Goal: Task Accomplishment & Management: Use online tool/utility

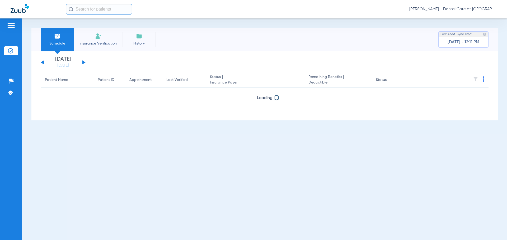
click at [83, 63] on button at bounding box center [83, 62] width 3 height 4
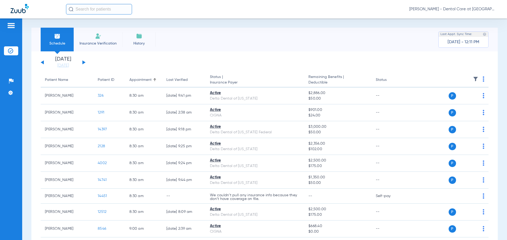
click at [82, 62] on button at bounding box center [83, 62] width 3 height 4
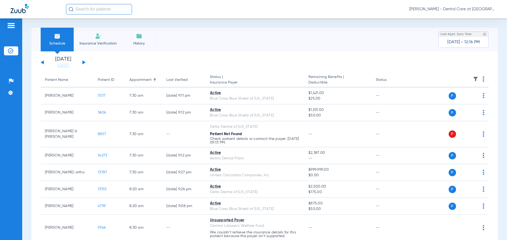
click at [82, 62] on div "[DATE] [DATE] [DATE] [DATE] [DATE] [DATE] [DATE] [DATE] [DATE] [DATE] [DATE] [D…" at bounding box center [63, 63] width 45 height 12
click at [83, 62] on button at bounding box center [83, 62] width 3 height 4
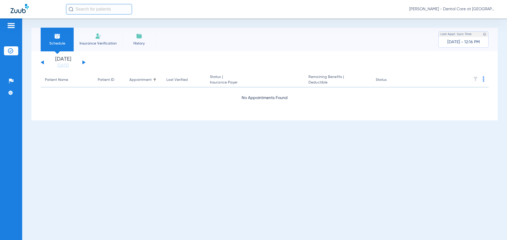
click at [83, 62] on button at bounding box center [83, 62] width 3 height 4
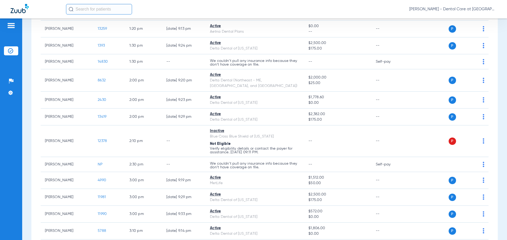
scroll to position [660, 0]
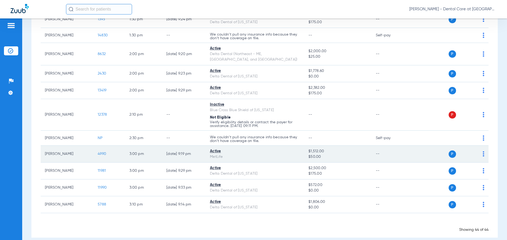
click at [103, 152] on span "4990" at bounding box center [102, 154] width 8 height 4
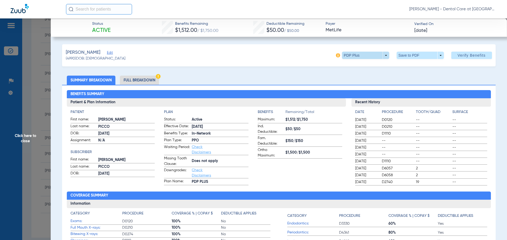
click at [380, 54] on span at bounding box center [365, 55] width 47 height 7
click at [255, 59] on div at bounding box center [253, 120] width 507 height 240
click at [141, 77] on li "Full Breakdown" at bounding box center [139, 80] width 39 height 9
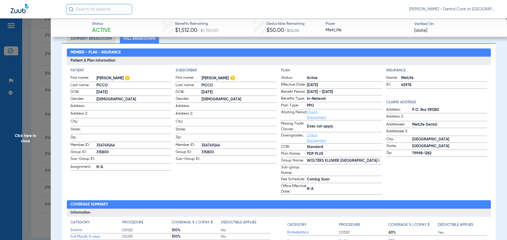
scroll to position [0, 0]
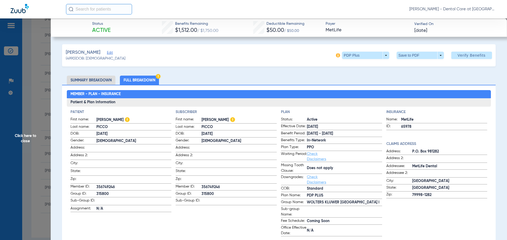
click at [31, 147] on span "Click here to close" at bounding box center [25, 138] width 51 height 240
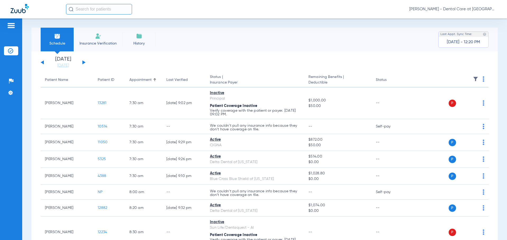
click at [85, 63] on div "[DATE] [DATE] [DATE] [DATE] [DATE] [DATE] [DATE] [DATE] [DATE] [DATE] [DATE] [D…" at bounding box center [63, 63] width 45 height 12
click at [84, 62] on button at bounding box center [83, 62] width 3 height 4
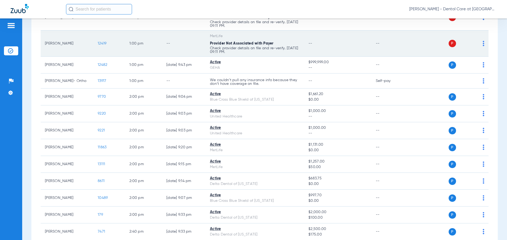
scroll to position [686, 0]
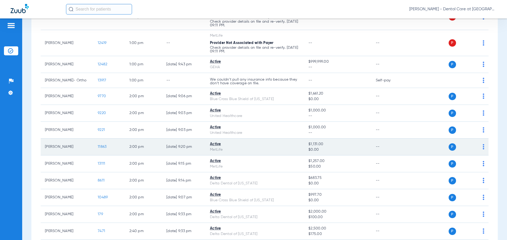
click at [100, 148] on span "11863" at bounding box center [102, 147] width 9 height 4
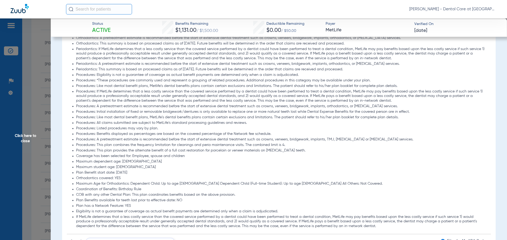
scroll to position [317, 0]
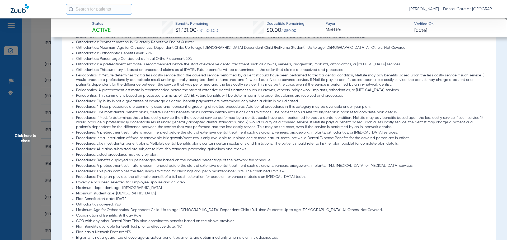
click at [230, 151] on li "Procedures: All claims submitted are subject to MetLife's standard processing g…" at bounding box center [281, 149] width 411 height 5
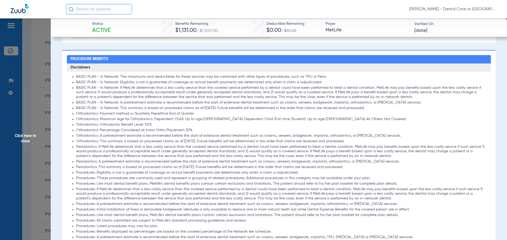
scroll to position [238, 0]
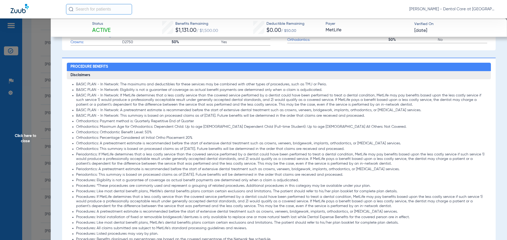
click at [223, 133] on li "Orthodontics: Orthodontic Benefit Level: 50%" at bounding box center [281, 132] width 411 height 5
click at [225, 138] on li "Orthodontics: Percentage Considered at Initial Ortho Placement 20%" at bounding box center [281, 138] width 411 height 5
click at [224, 120] on li "Orthodontics: Payment method is: Quarterly Repetitive End of Quarter" at bounding box center [281, 121] width 411 height 5
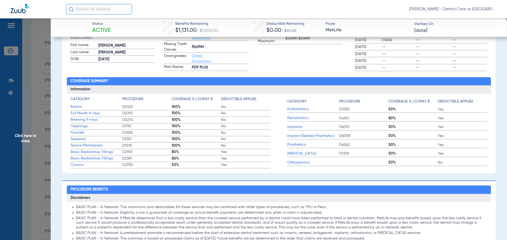
scroll to position [132, 0]
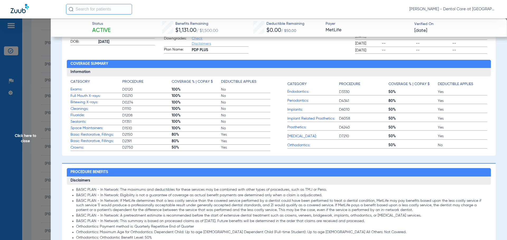
click at [21, 134] on span "Click here to close" at bounding box center [25, 138] width 51 height 240
